Goal: Task Accomplishment & Management: Manage account settings

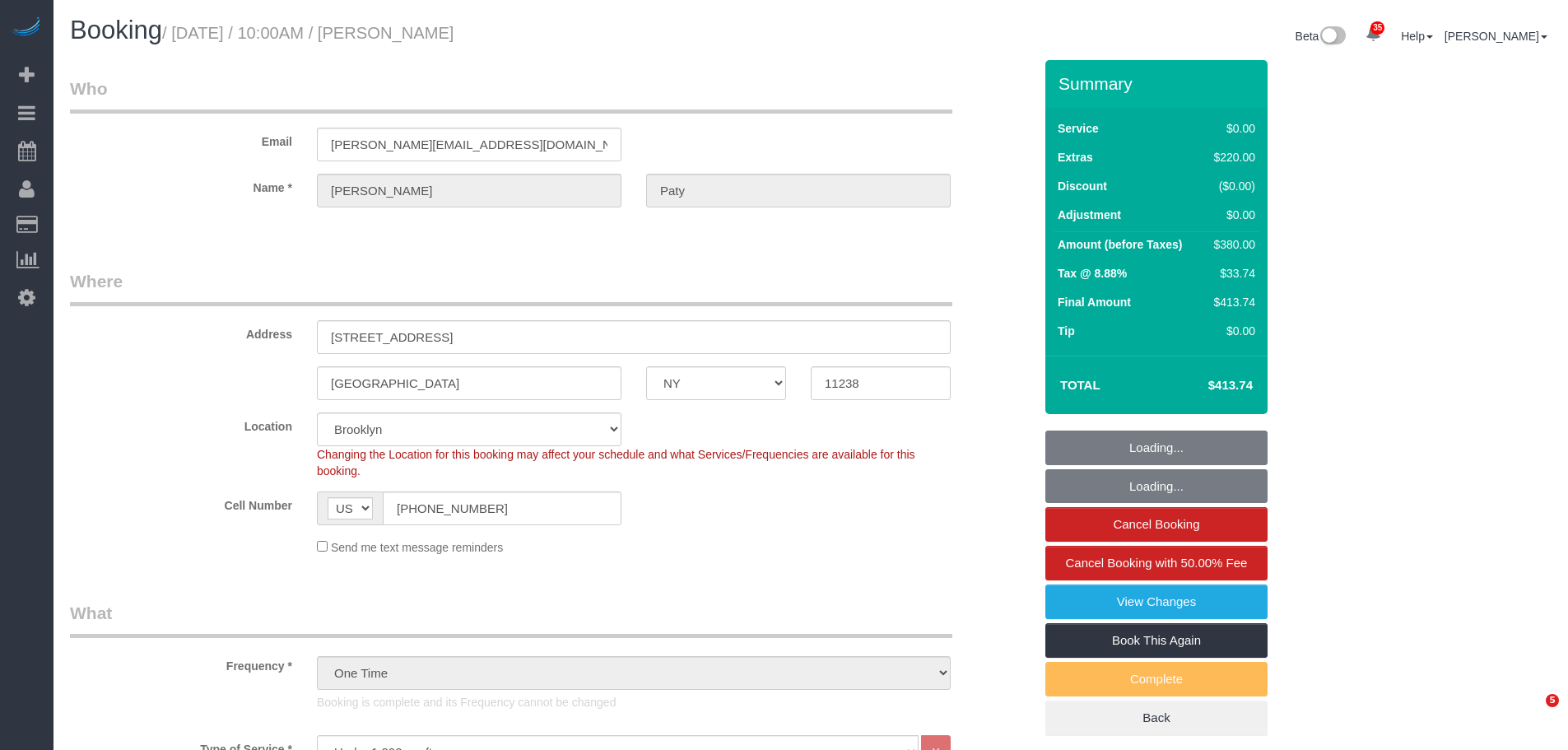
select select "NY"
select select "1"
select select "spot1"
select select "number:89"
select select "number:90"
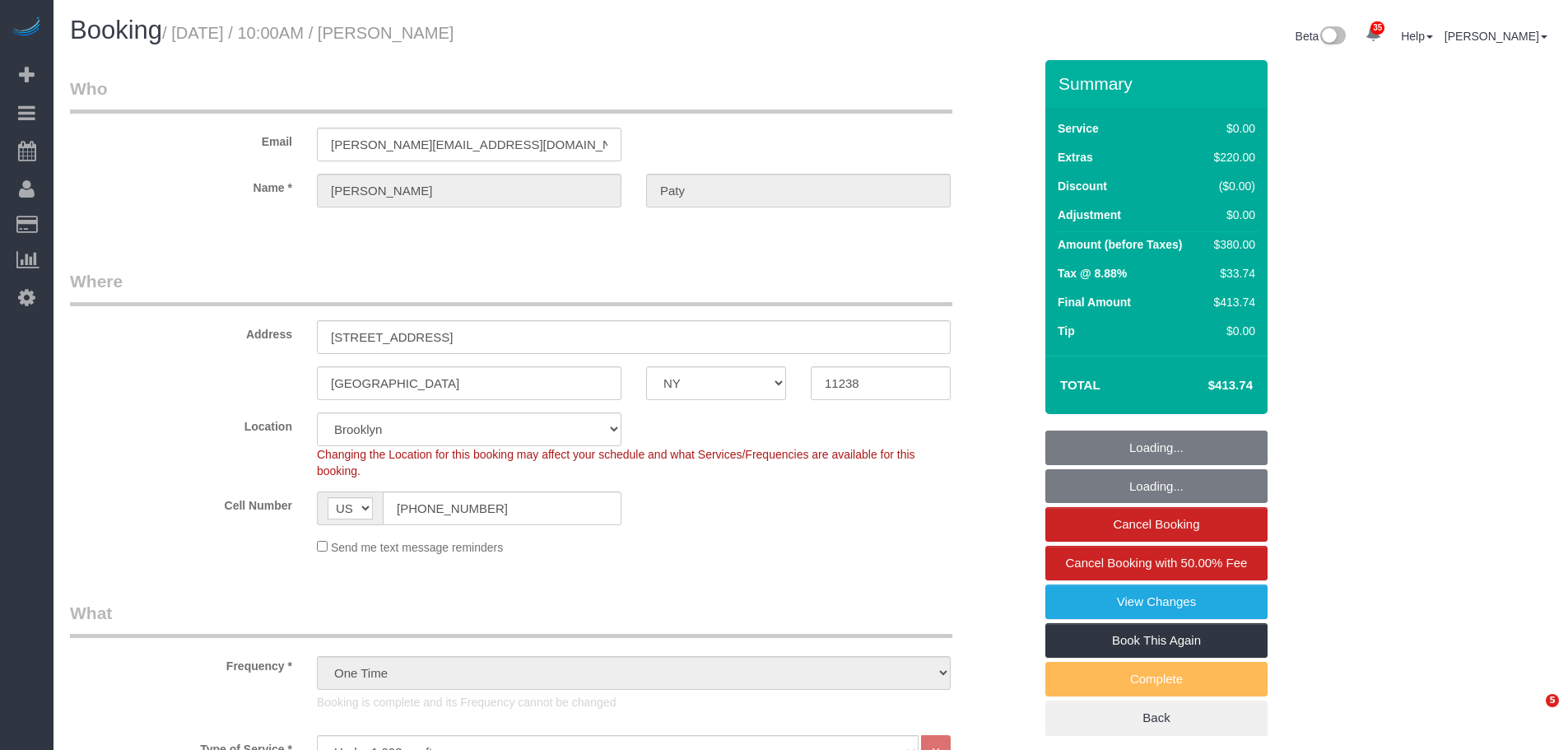
select select "number:15"
select select "number:5"
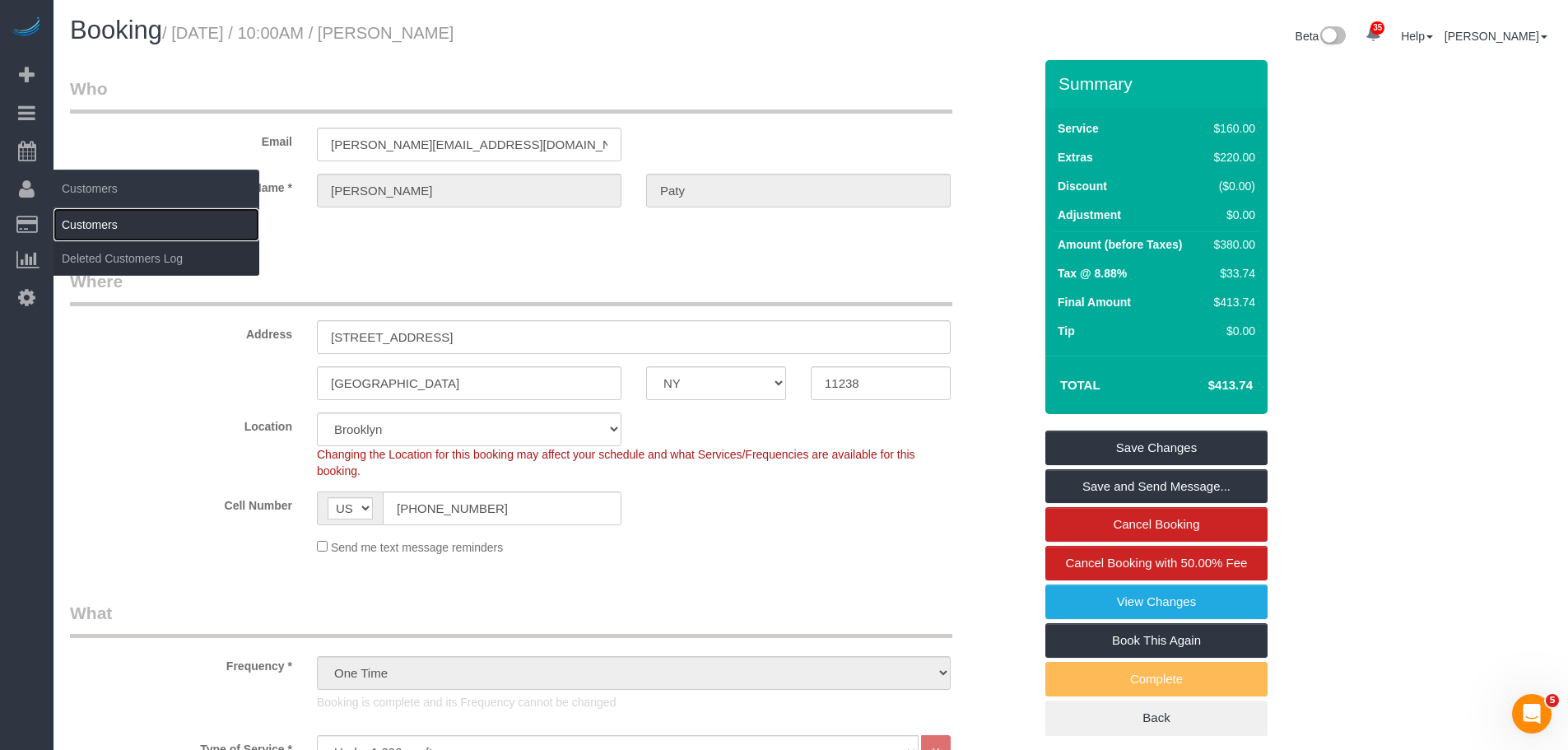
drag, startPoint x: 108, startPoint y: 219, endPoint x: 155, endPoint y: 166, distance: 70.8
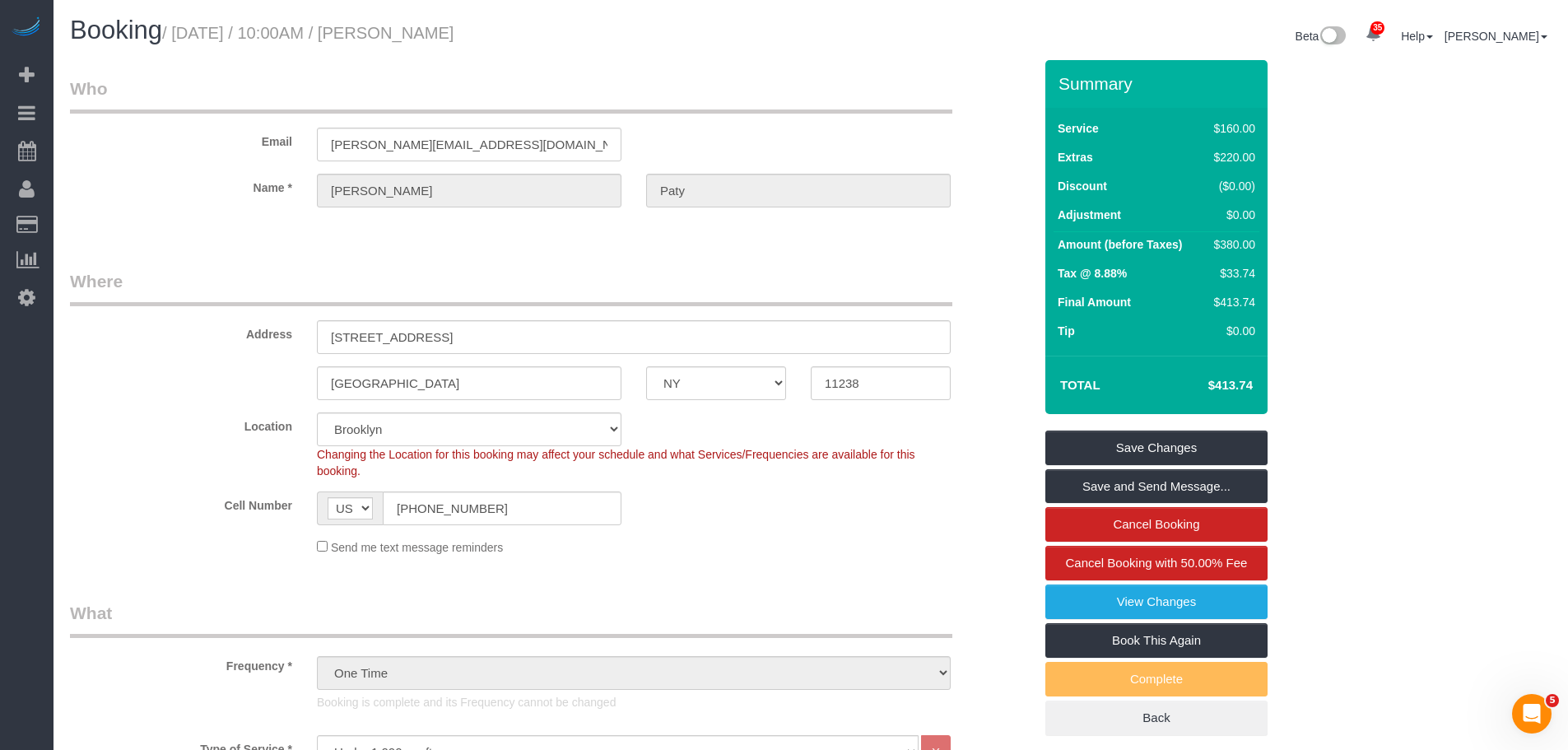
click at [108, 219] on link "Customers" at bounding box center [156, 225] width 206 height 33
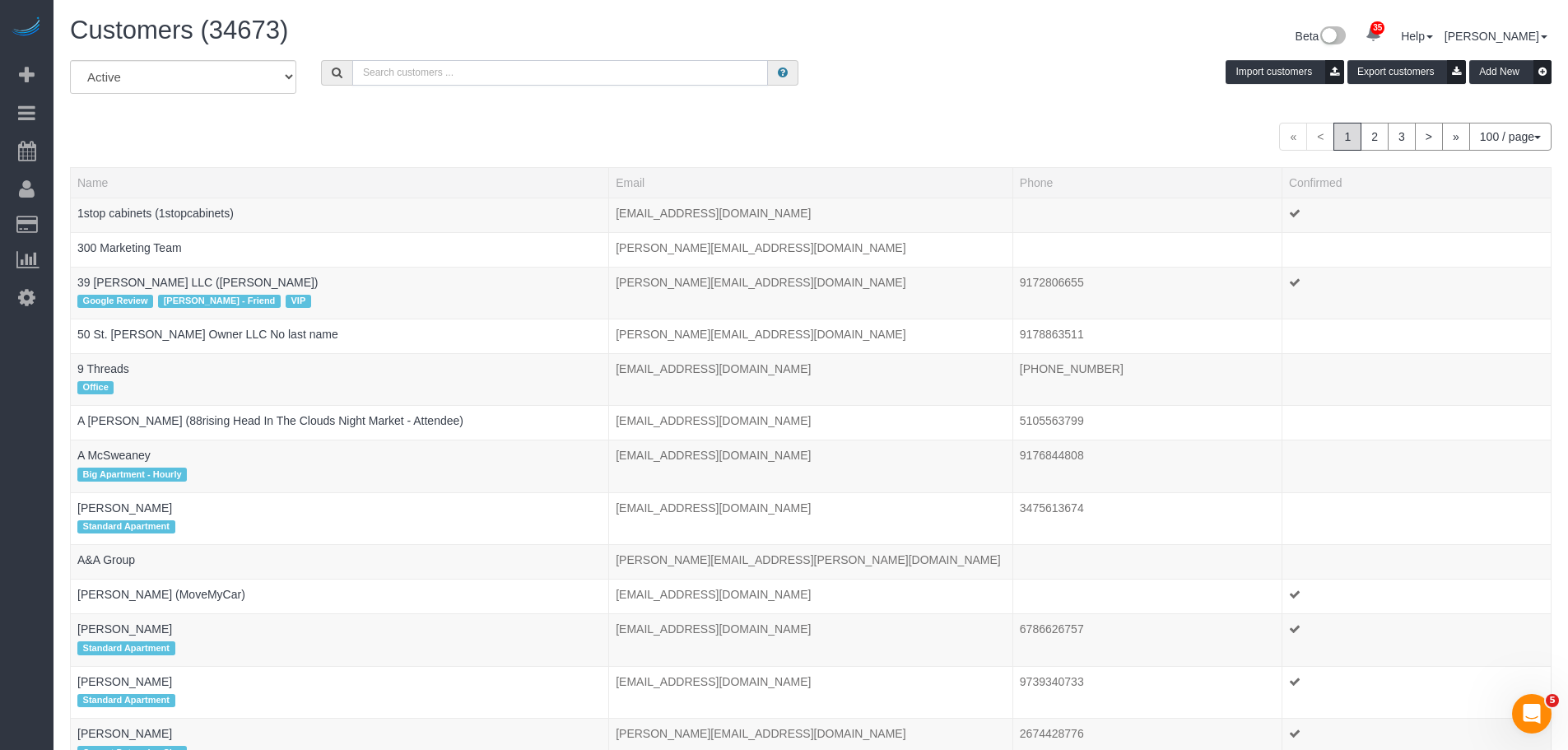
click at [470, 73] on input "text" at bounding box center [560, 73] width 415 height 25
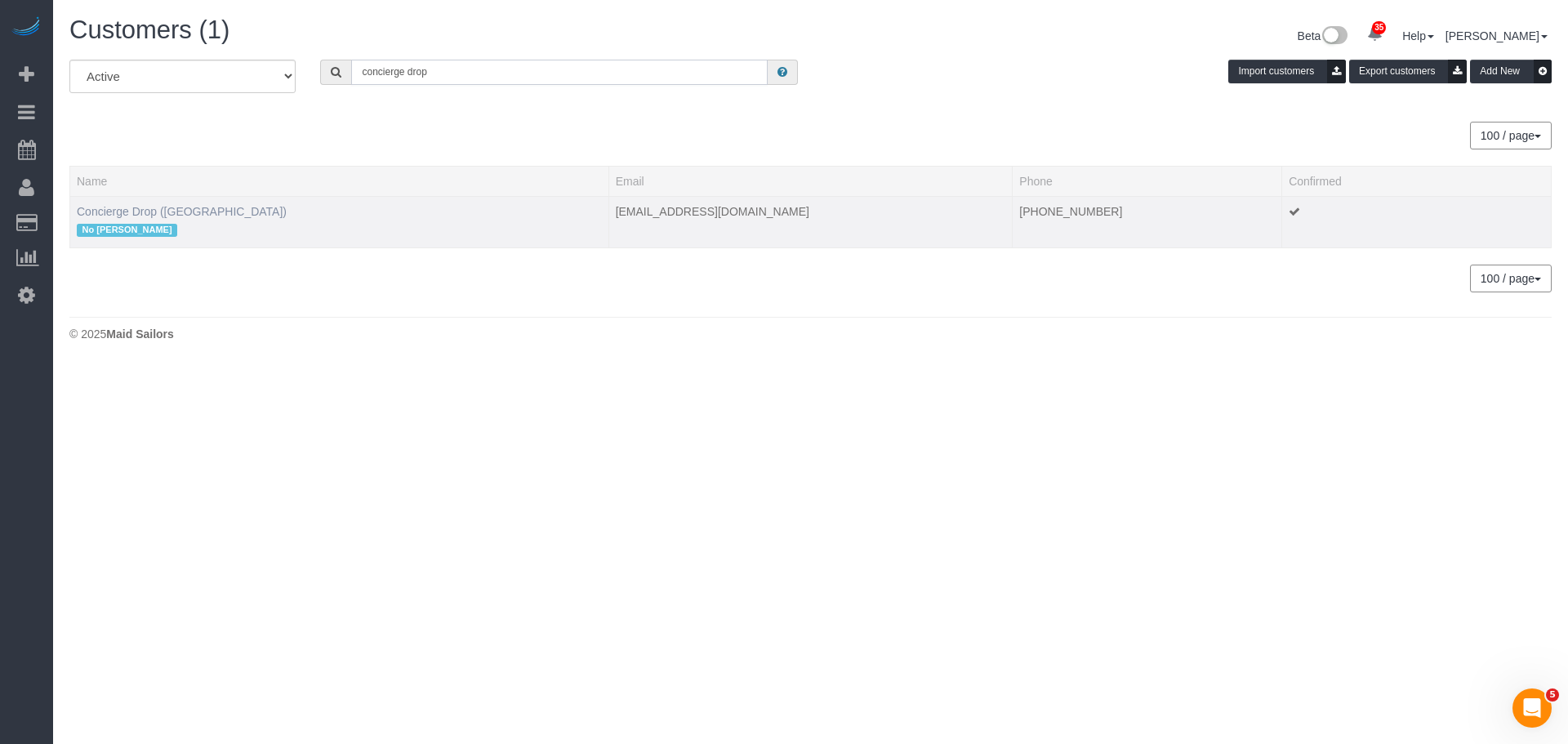
type input "concierge drop"
drag, startPoint x: 163, startPoint y: 209, endPoint x: 210, endPoint y: 208, distance: 47.0
click at [162, 209] on link "Concierge Drop ([GEOGRAPHIC_DATA])" at bounding box center [182, 212] width 210 height 13
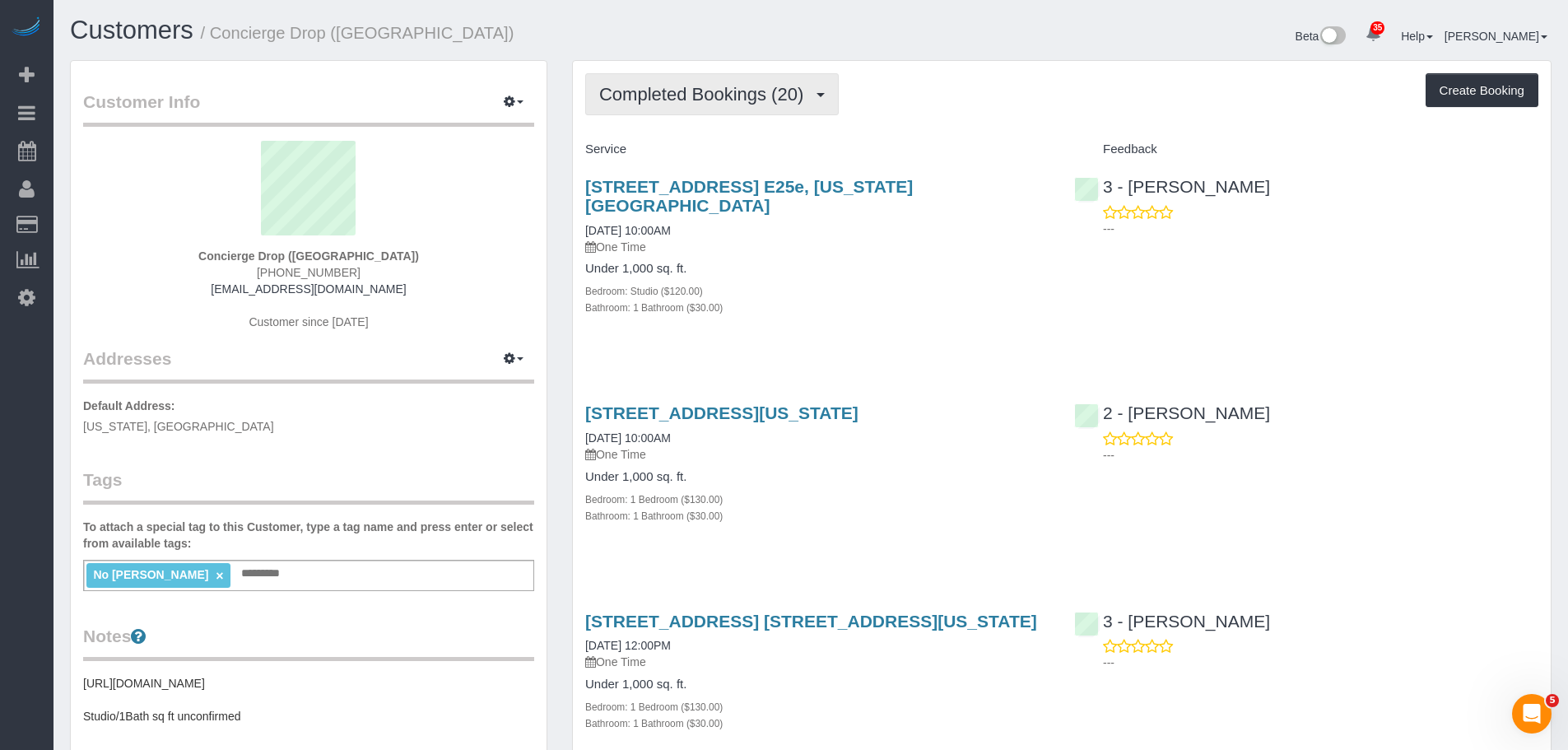
click at [687, 87] on span "Completed Bookings (20)" at bounding box center [705, 94] width 213 height 20
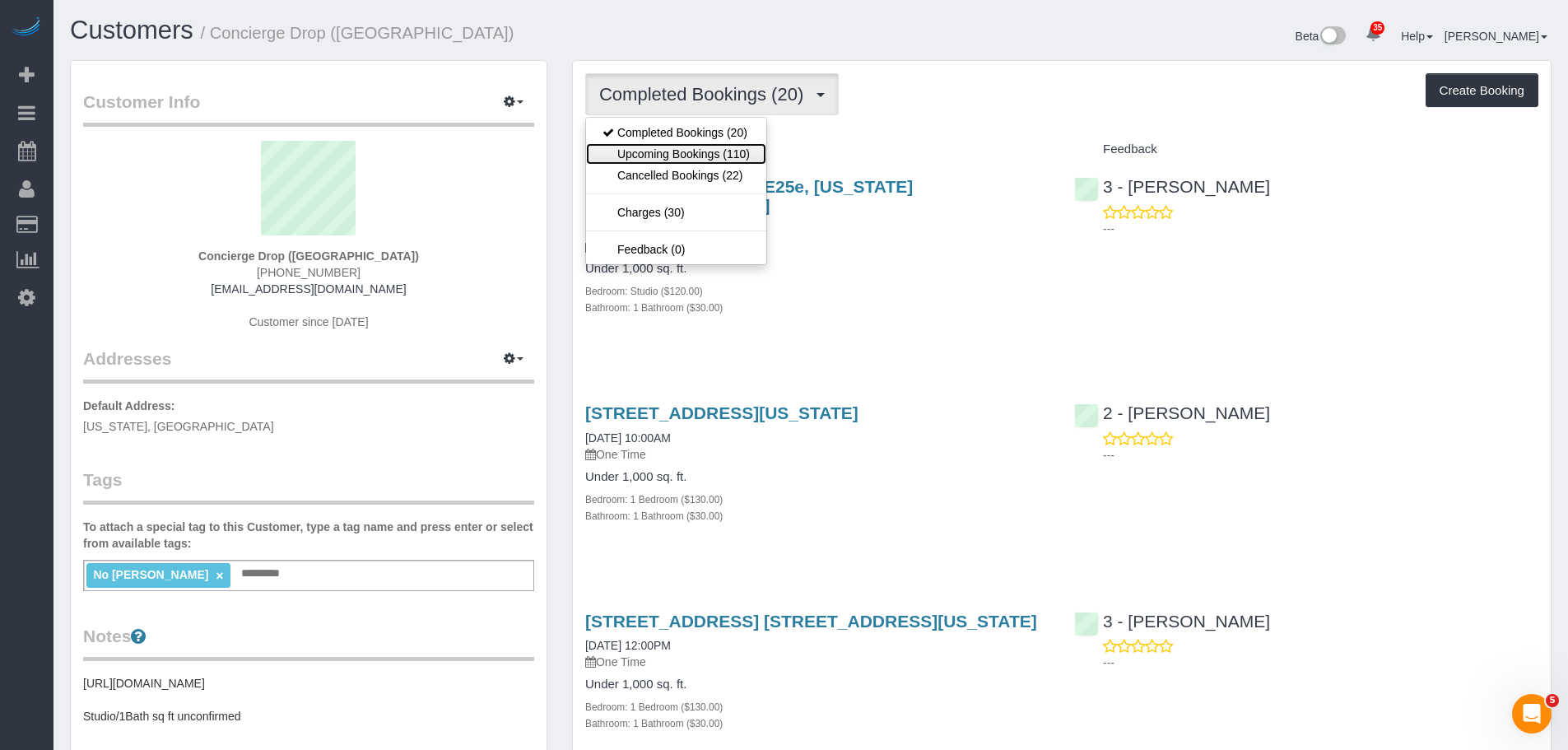
click at [670, 155] on link "Upcoming Bookings (110)" at bounding box center [676, 153] width 181 height 21
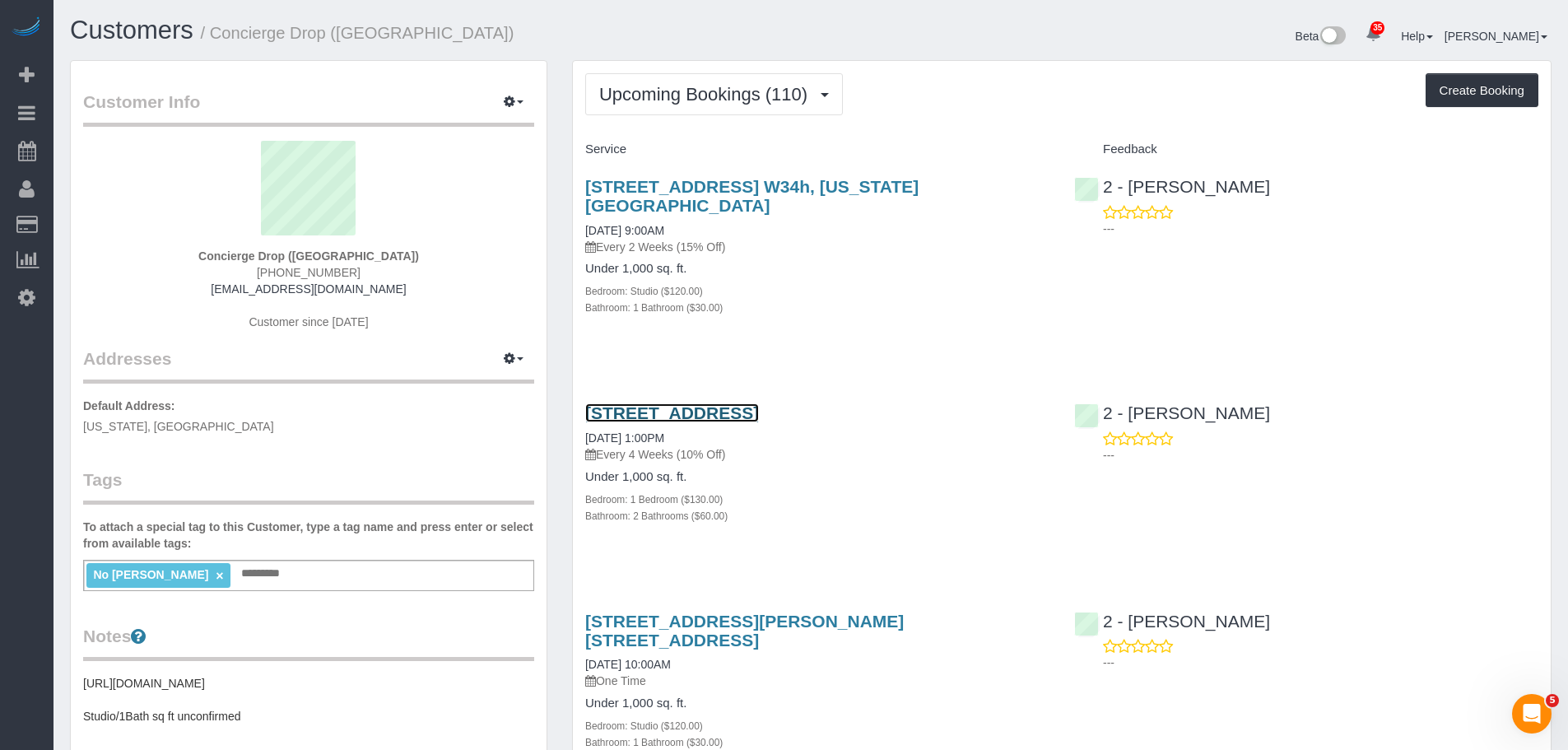
click at [759, 403] on link "[STREET_ADDRESS]" at bounding box center [671, 413] width 174 height 19
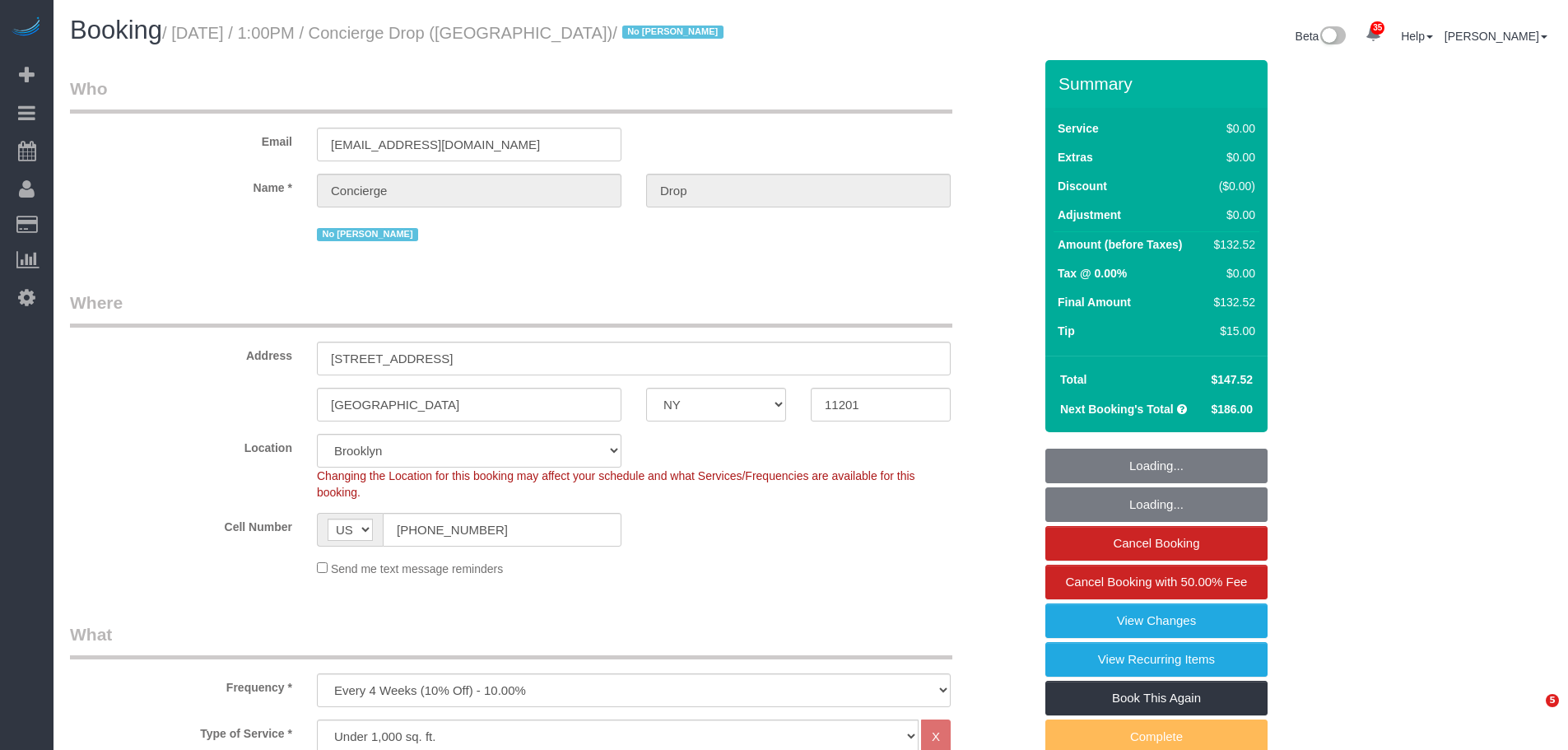
select select "NY"
select select "1"
select select "2"
select select "spot1"
select select "number:89"
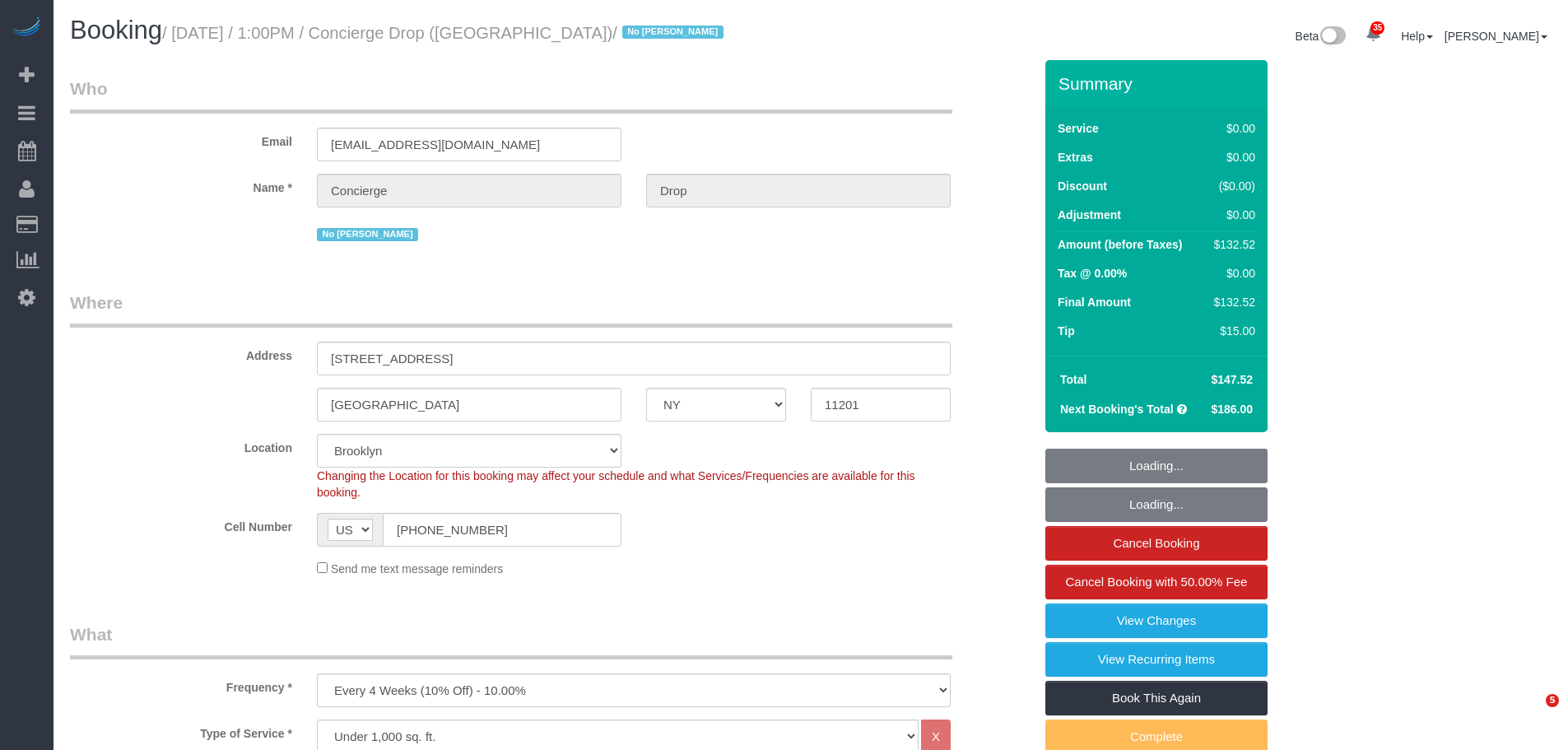
select select "number:90"
select select "number:15"
select select "number:5"
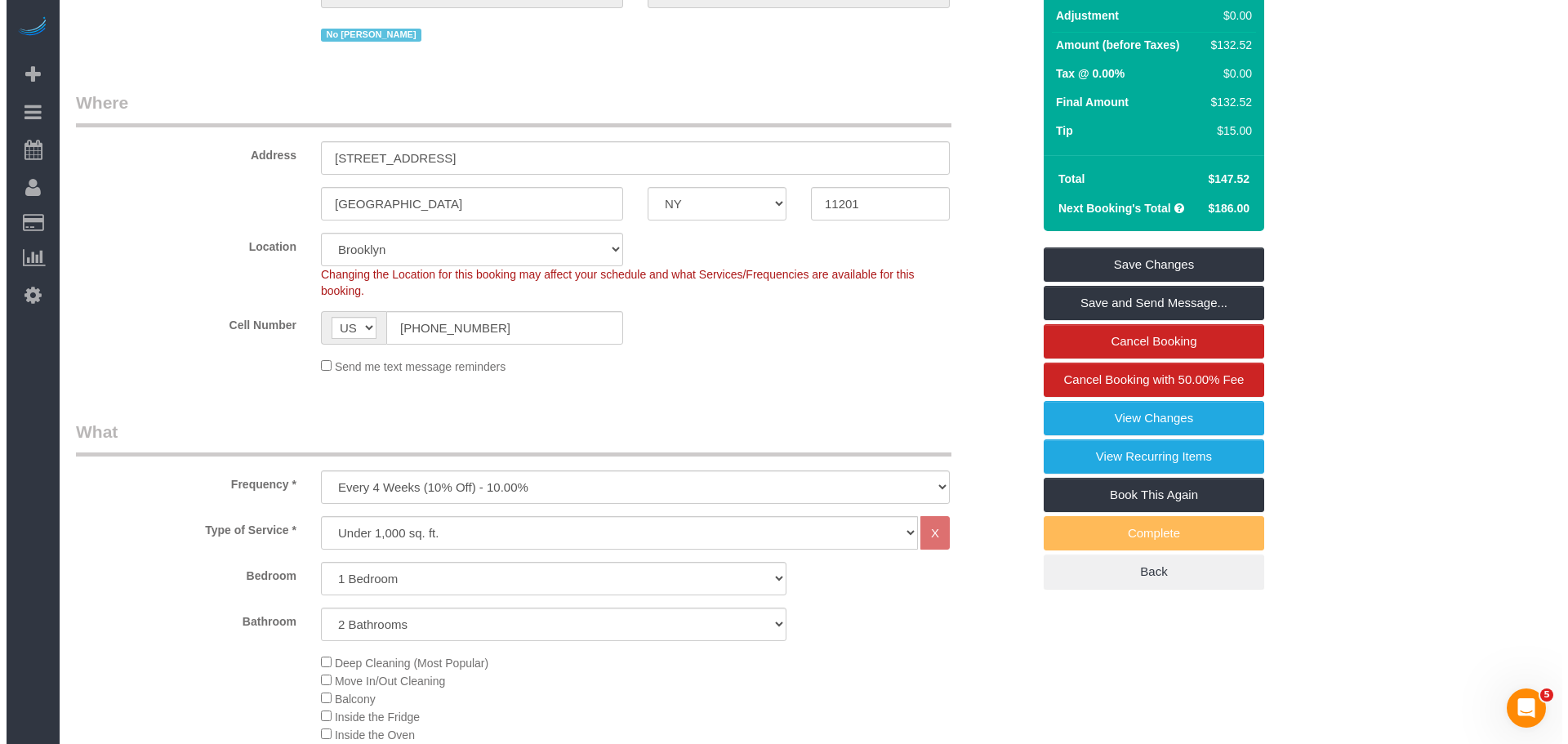
scroll to position [409, 0]
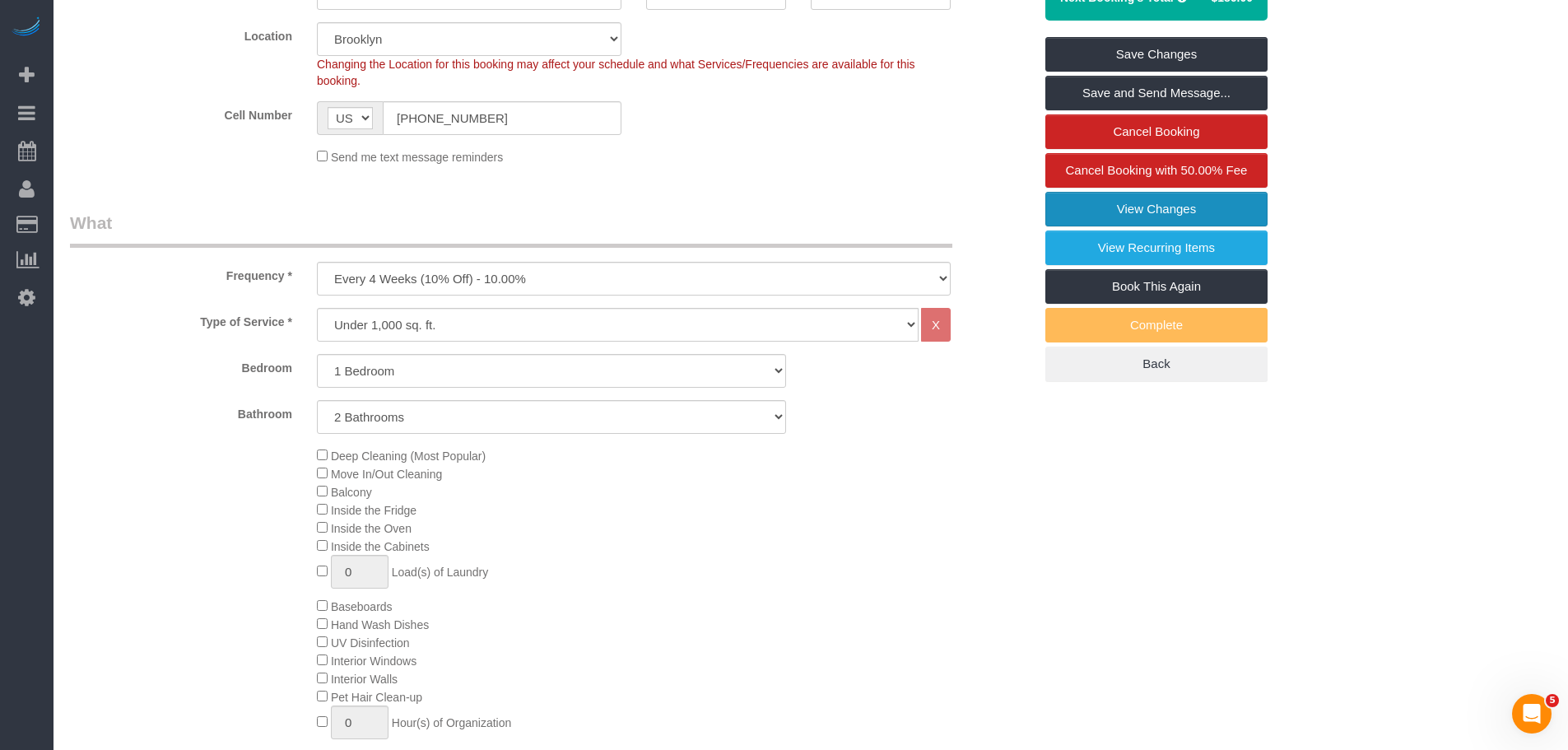
click at [1056, 200] on link "View Changes" at bounding box center [1156, 208] width 222 height 35
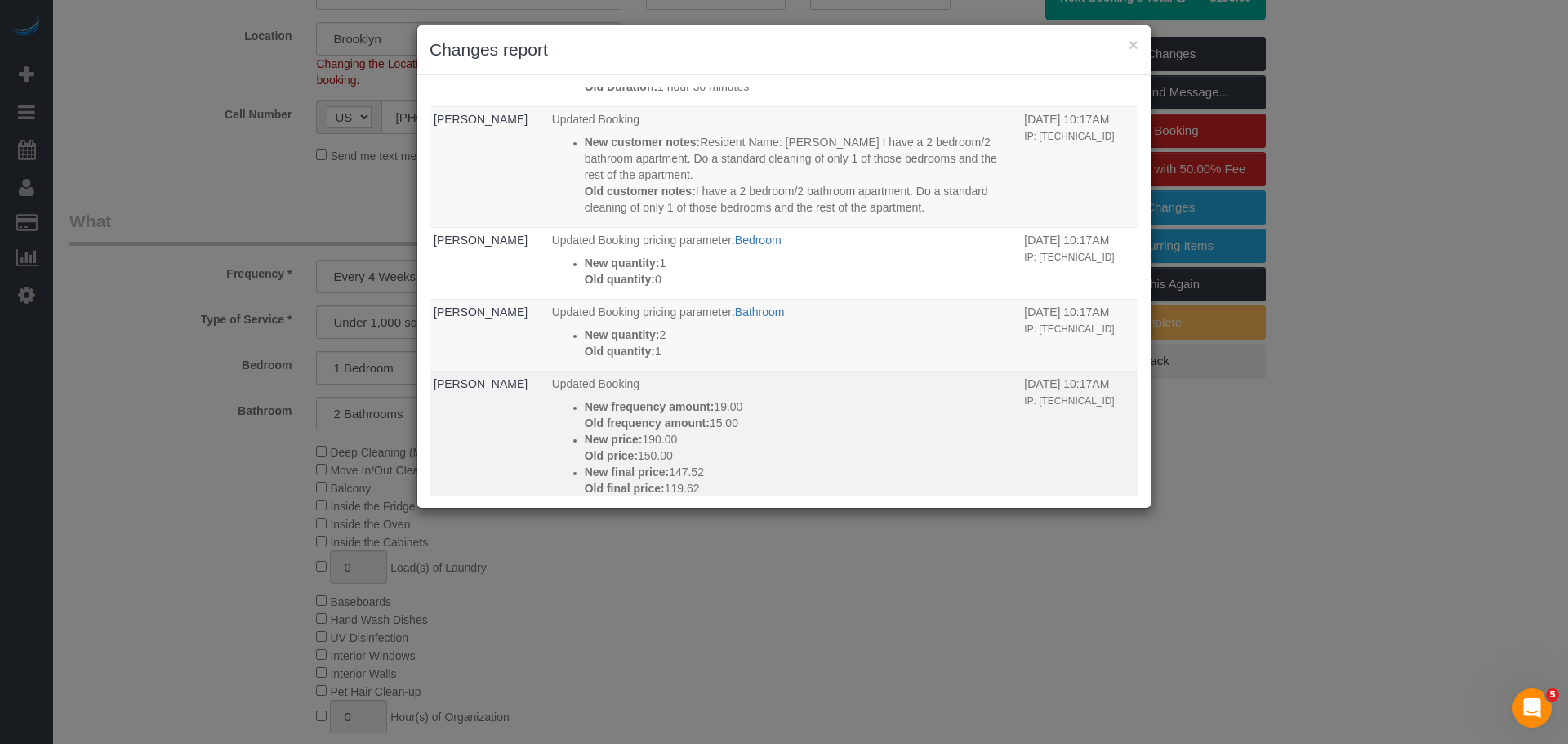
scroll to position [0, 0]
